Goal: Task Accomplishment & Management: Complete application form

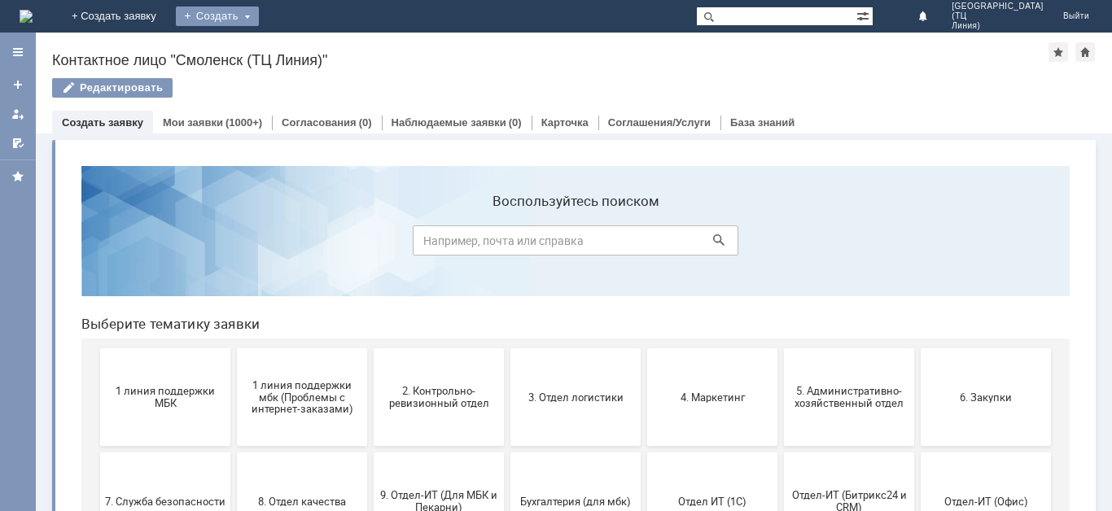
click at [259, 20] on div "Создать" at bounding box center [217, 17] width 83 height 20
click at [303, 47] on link "Заявка" at bounding box center [241, 49] width 124 height 20
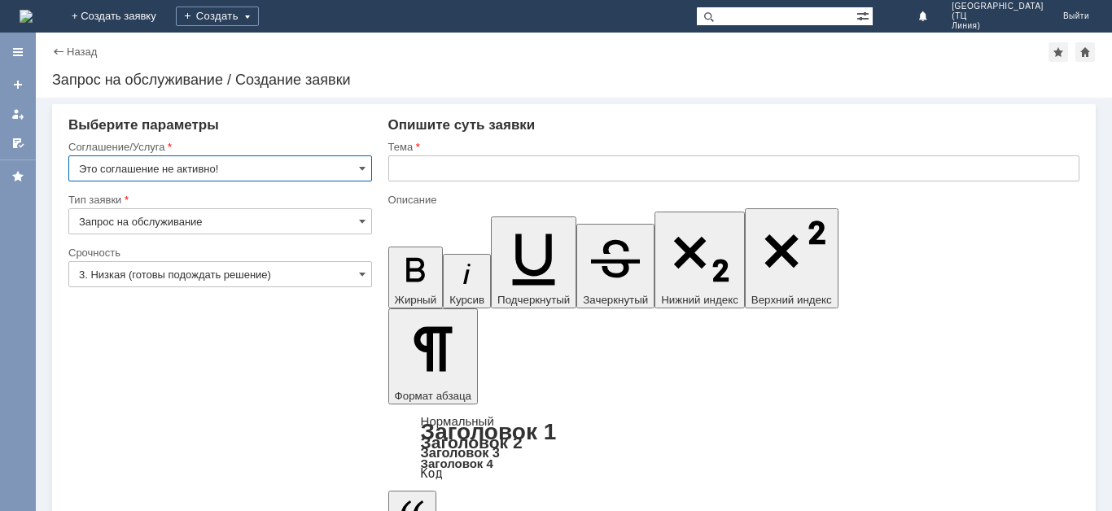
click at [346, 157] on input "Это соглашение не активно!" at bounding box center [220, 168] width 304 height 26
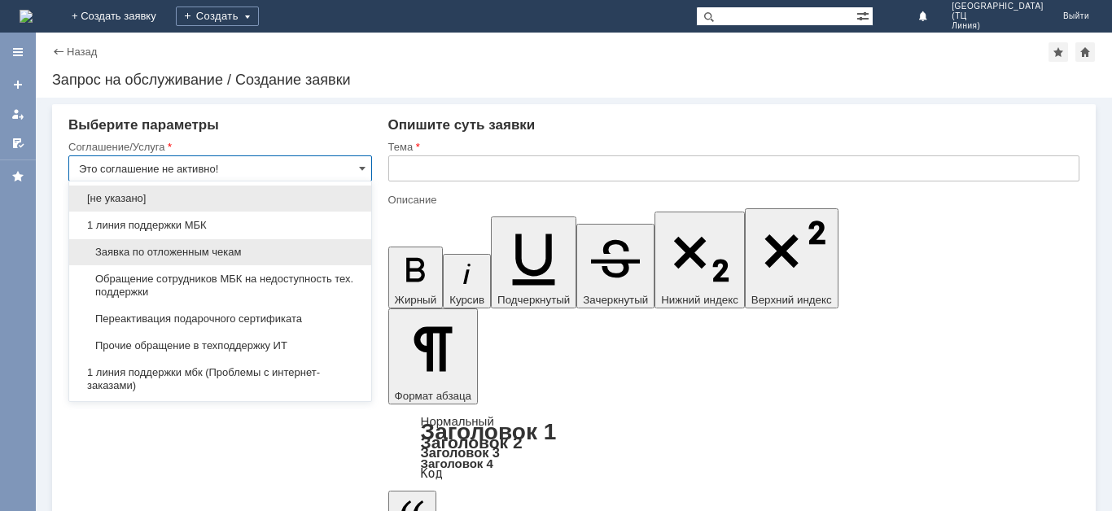
click at [227, 250] on span "Заявка по отложенным чекам" at bounding box center [220, 252] width 282 height 13
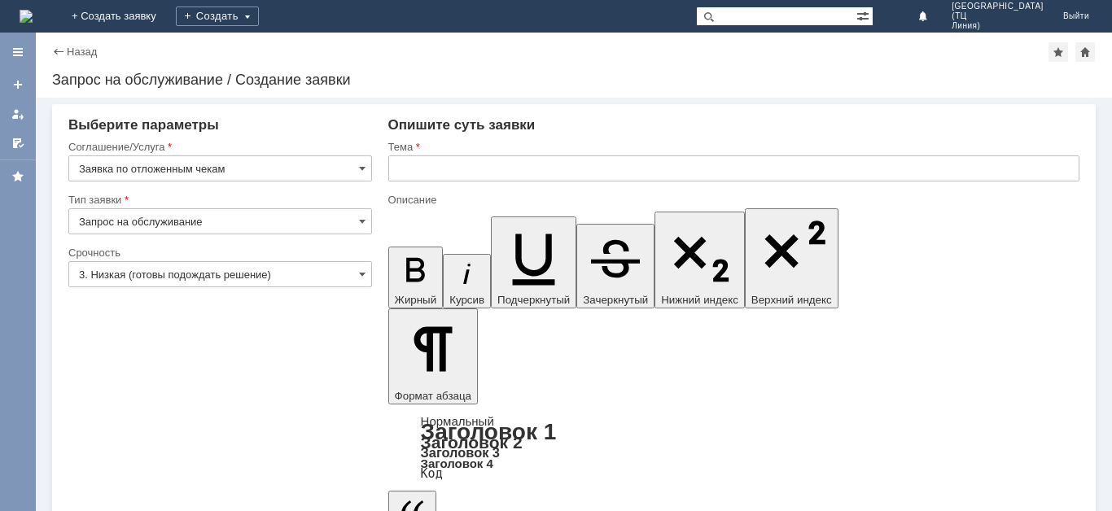
type input "Заявка по отложенным чекам"
click at [229, 272] on input "3. Низкая (готовы подождать решение)" at bounding box center [220, 274] width 304 height 26
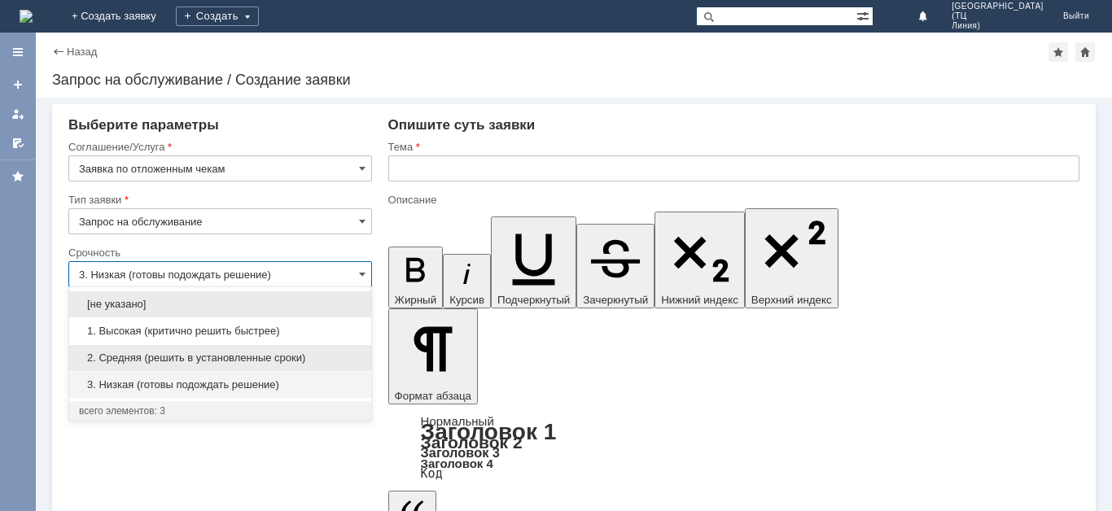
click at [209, 354] on span "2. Средняя (решить в установленные сроки)" at bounding box center [220, 358] width 282 height 13
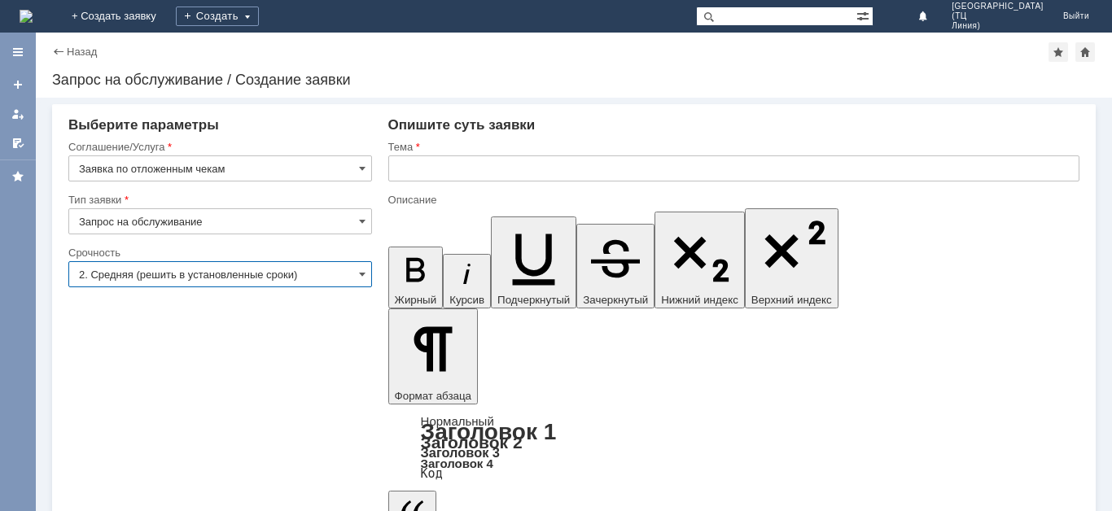
type input "2. Средняя (решить в установленные сроки)"
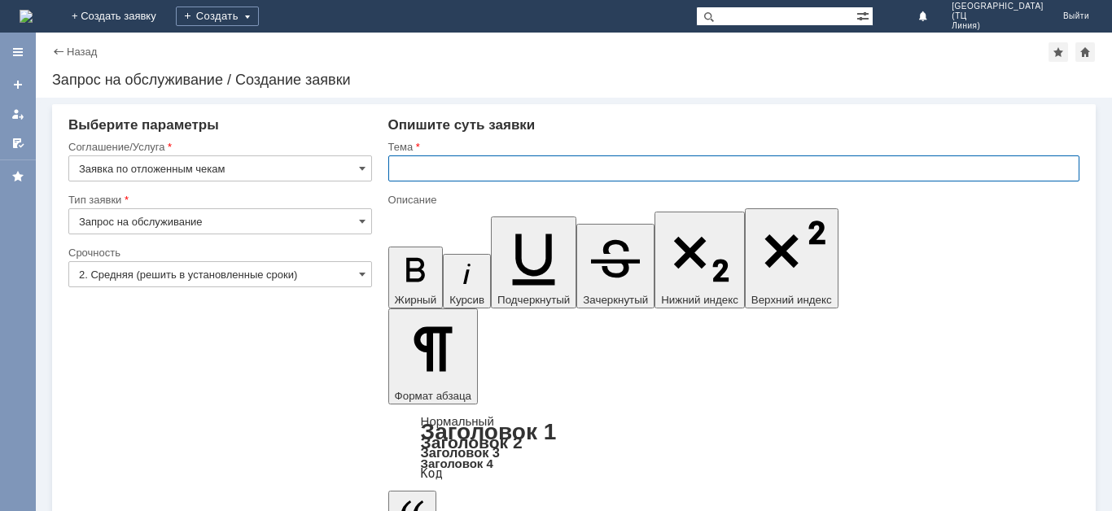
click at [529, 168] on input "text" at bounding box center [733, 168] width 691 height 26
type input "отложенные чеки"
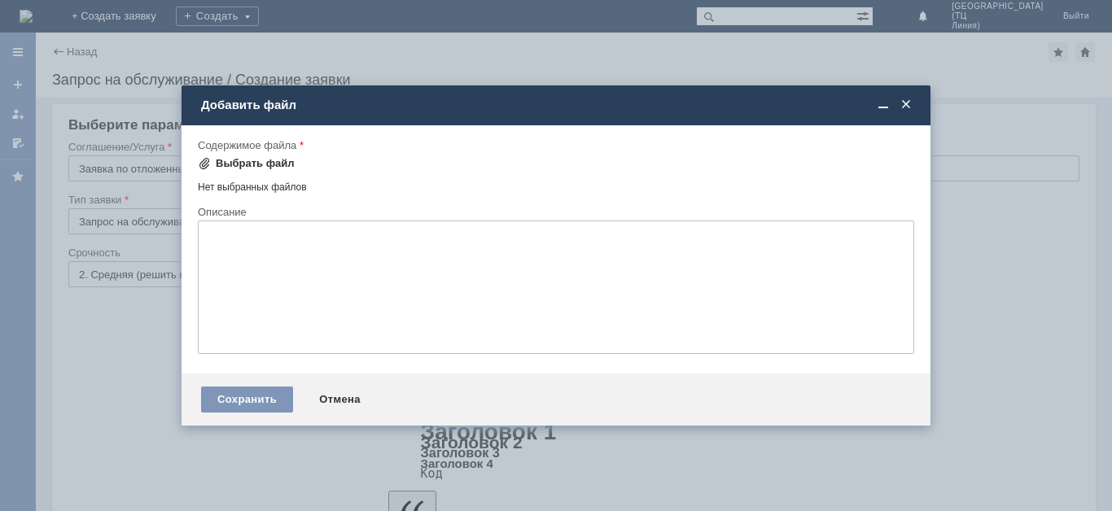
click at [259, 164] on div "Выбрать файл" at bounding box center [255, 163] width 79 height 13
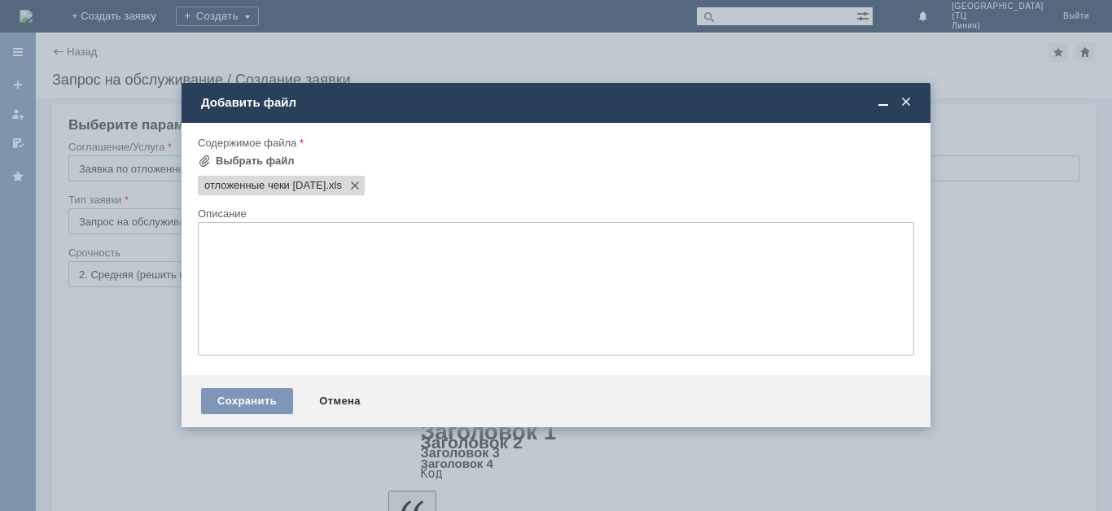
click at [329, 277] on textarea at bounding box center [556, 288] width 716 height 133
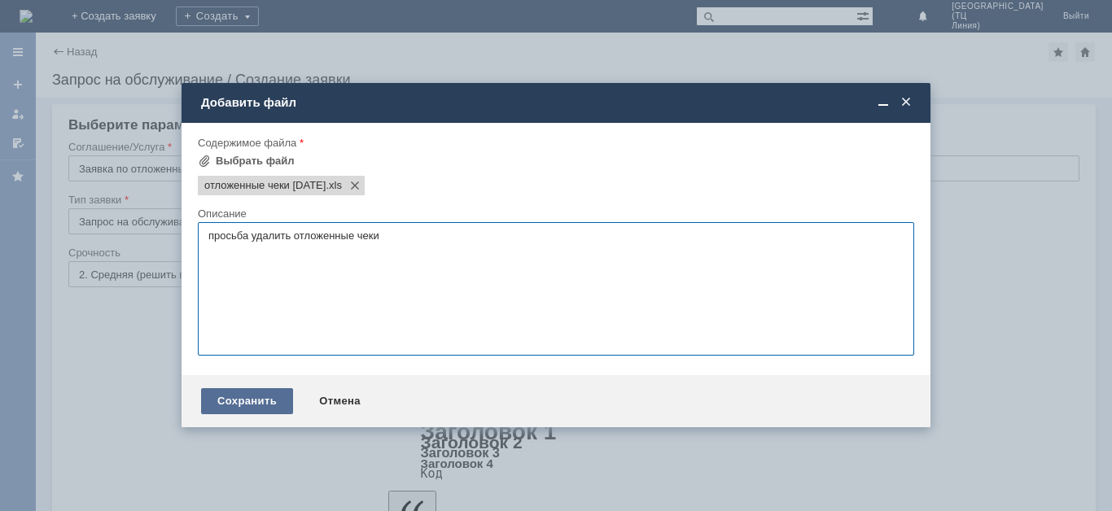
type textarea "просьба удалить отложенные чеки"
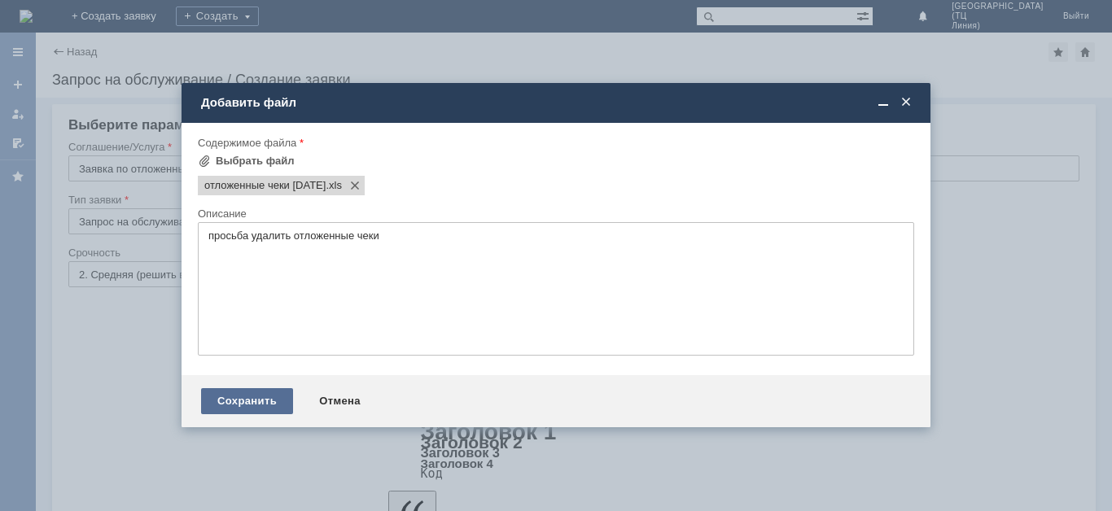
click at [269, 402] on div "Сохранить" at bounding box center [247, 401] width 92 height 26
